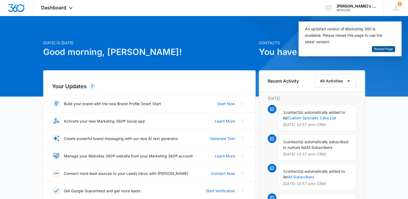
click at [380, 48] on span "Reload Page" at bounding box center [383, 49] width 19 height 5
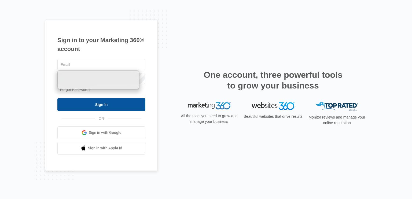
type input "[EMAIL_ADDRESS][DOMAIN_NAME]"
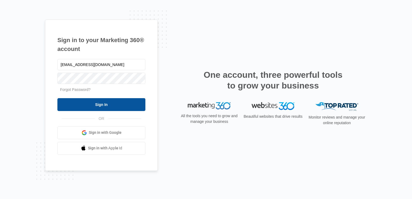
click at [96, 109] on input "Sign In" at bounding box center [101, 104] width 88 height 13
